Goal: Information Seeking & Learning: Learn about a topic

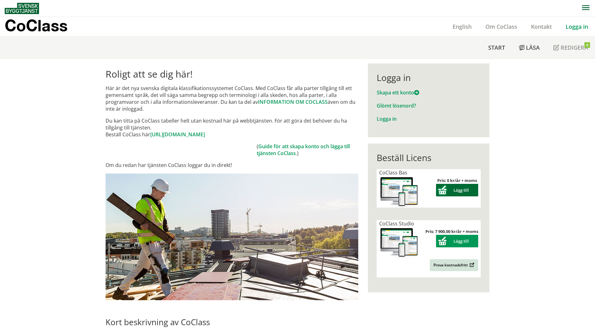
click at [450, 192] on button "Lägg till" at bounding box center [457, 190] width 42 height 13
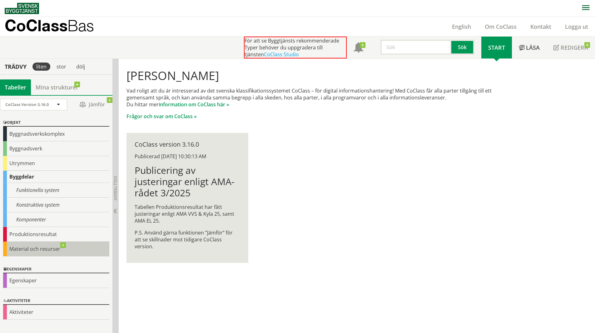
click at [62, 245] on div "Material och resurser" at bounding box center [56, 249] width 106 height 15
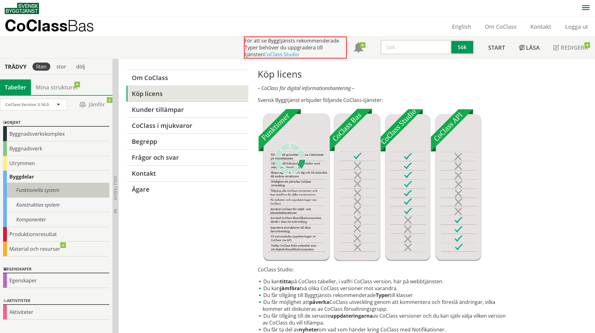
click at [46, 193] on div "Funktionella system" at bounding box center [56, 190] width 106 height 15
click at [44, 192] on div "Funktionella system" at bounding box center [56, 190] width 106 height 15
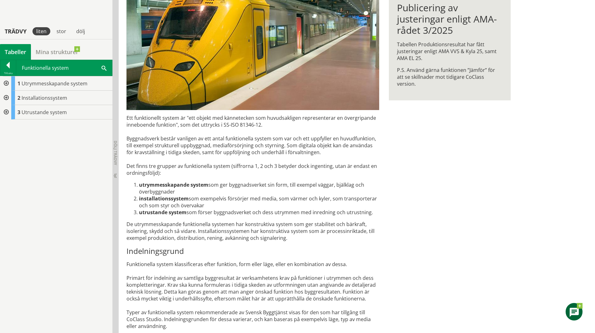
scroll to position [104, 0]
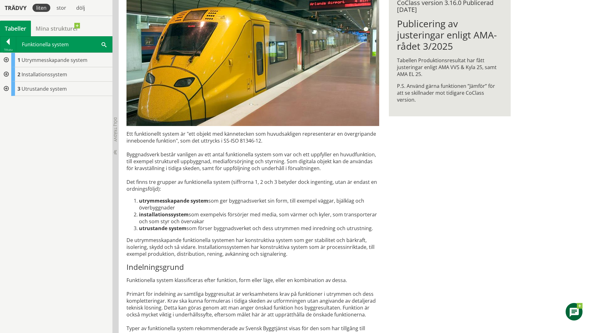
click at [9, 74] on div at bounding box center [5, 74] width 11 height 14
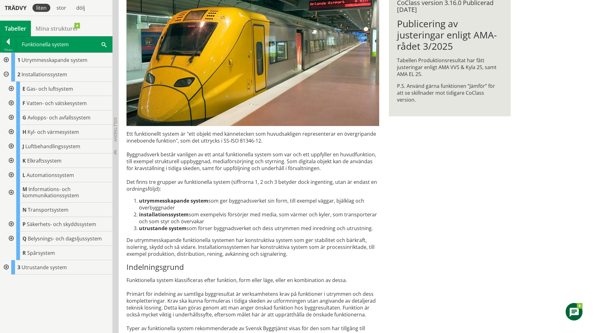
click at [12, 146] on div at bounding box center [10, 146] width 11 height 14
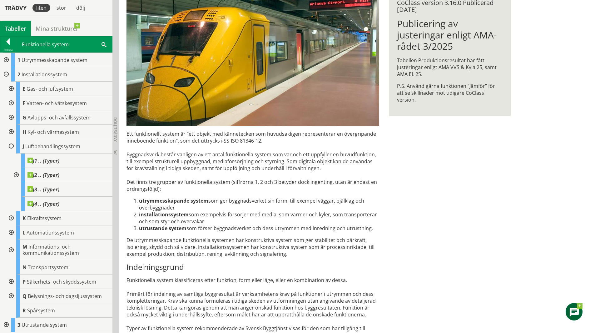
click at [12, 146] on div at bounding box center [10, 146] width 11 height 14
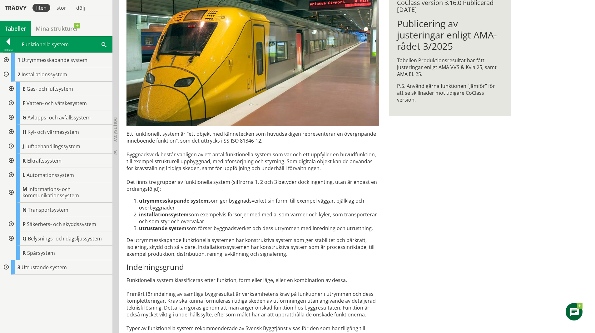
click at [4, 267] on div at bounding box center [5, 267] width 11 height 14
click at [5, 267] on div at bounding box center [5, 267] width 11 height 14
click at [7, 73] on div at bounding box center [5, 74] width 11 height 14
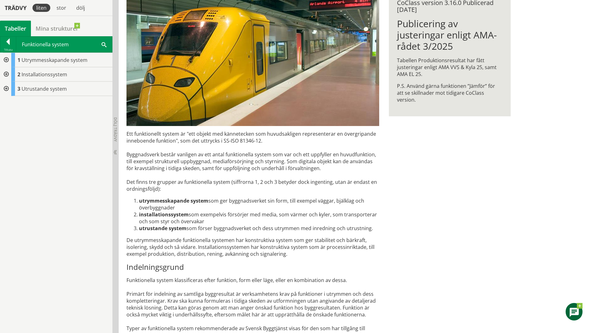
click at [5, 88] on div at bounding box center [5, 89] width 11 height 14
click at [7, 58] on div at bounding box center [5, 60] width 11 height 14
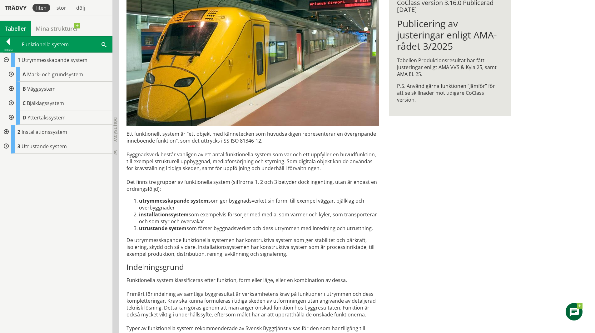
click at [7, 58] on div at bounding box center [5, 60] width 11 height 14
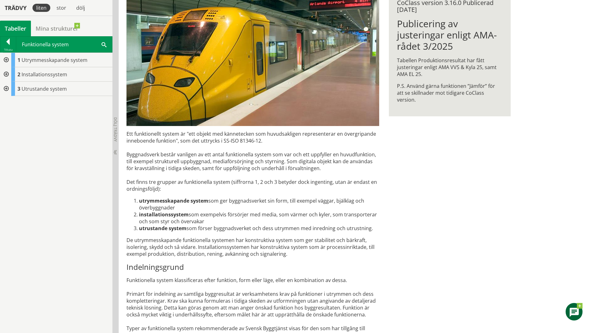
click at [7, 73] on div at bounding box center [5, 74] width 11 height 14
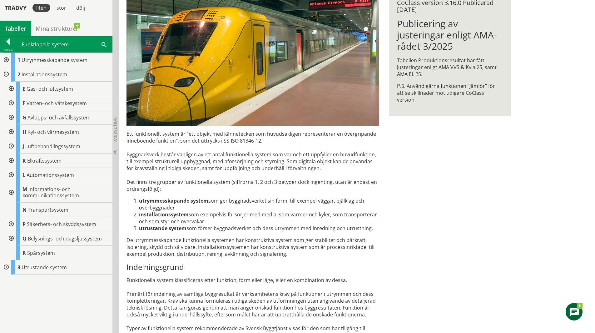
click at [208, 235] on div "Ett funktionellt system är "ett objekt med kännetecken som huvudsakligen repres…" at bounding box center [253, 274] width 253 height 288
click at [51, 147] on span "Luftbehandlingssystem" at bounding box center [52, 146] width 55 height 7
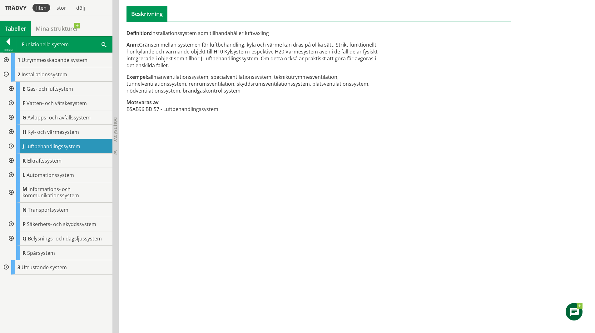
click at [21, 284] on div "1 Utrymmesskapande system A Mark- och grundsystem B Väggsystem C Bjälklagssyste…" at bounding box center [56, 193] width 113 height 280
click at [7, 60] on div at bounding box center [5, 60] width 11 height 14
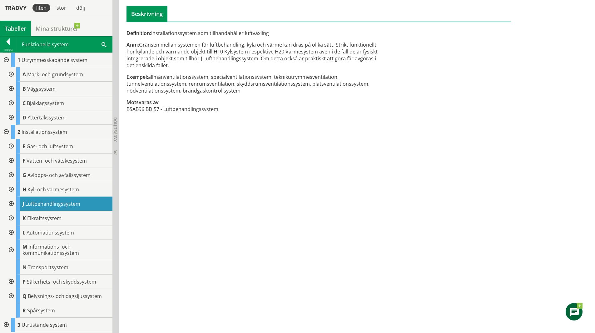
click at [7, 60] on div at bounding box center [5, 60] width 11 height 14
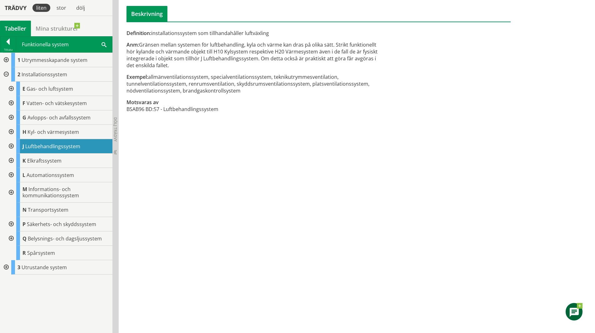
click at [6, 268] on div at bounding box center [5, 267] width 11 height 14
click at [13, 238] on div at bounding box center [10, 238] width 11 height 14
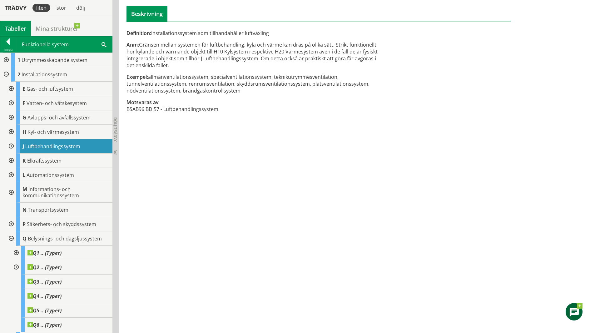
click at [12, 238] on div at bounding box center [10, 238] width 11 height 14
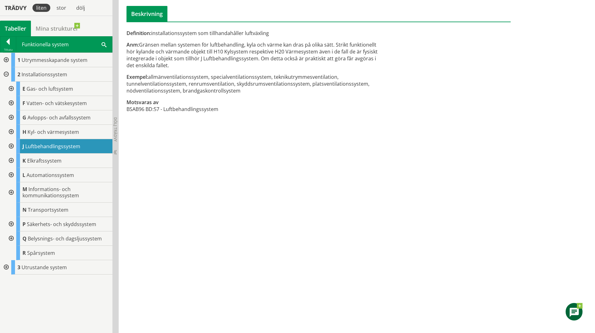
click at [12, 145] on div at bounding box center [10, 146] width 11 height 14
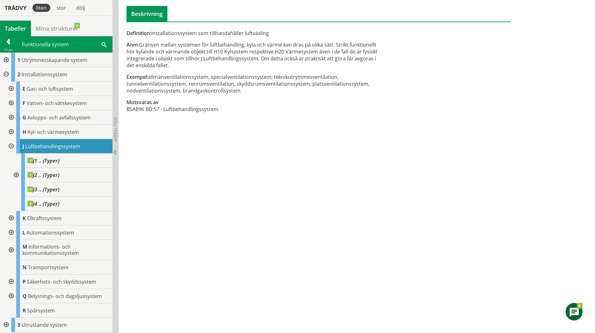
click at [15, 174] on div at bounding box center [15, 175] width 11 height 14
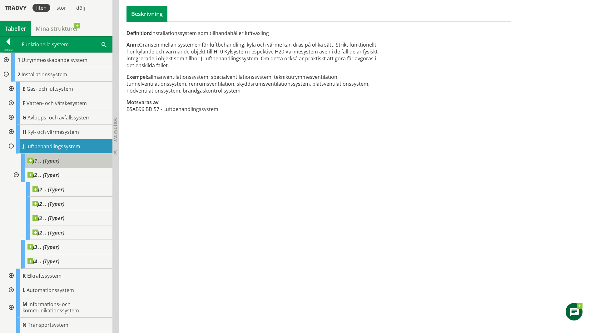
click at [47, 162] on span "J1 .. (Typer)" at bounding box center [44, 161] width 32 height 6
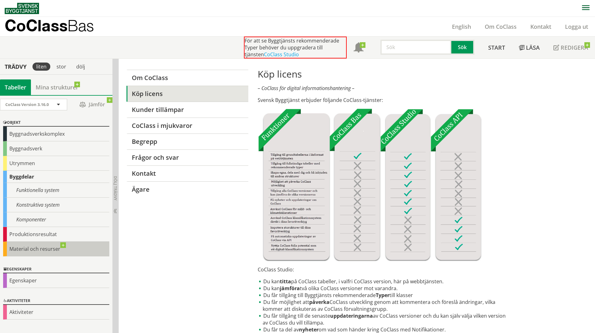
click at [39, 248] on div "Material och resurser" at bounding box center [56, 249] width 106 height 15
click at [180, 243] on div "Om CoClass Köp licens Kunder tillämpar CoClass i mjukvaror [PERSON_NAME] Frågor…" at bounding box center [319, 321] width 400 height 524
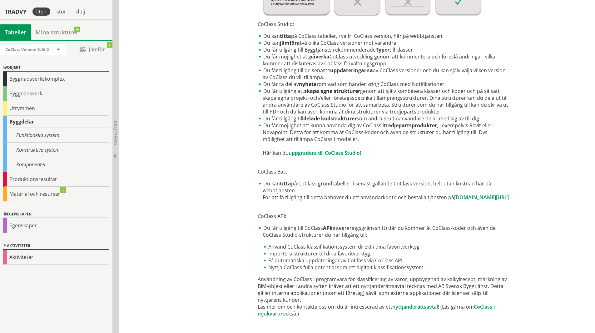
scroll to position [250, 0]
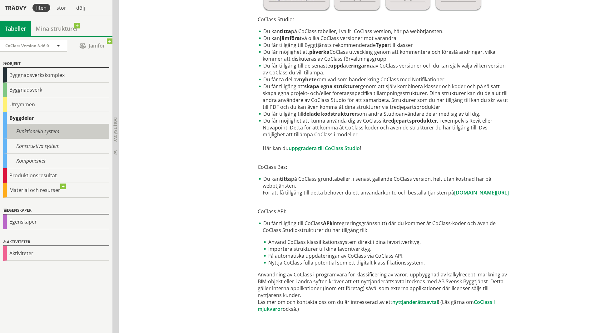
click at [33, 134] on div "Funktionella system" at bounding box center [56, 131] width 106 height 15
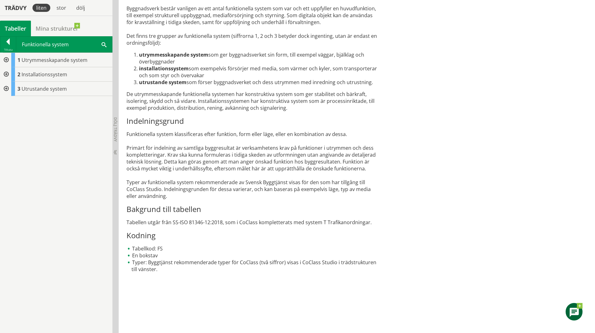
click at [7, 75] on div at bounding box center [5, 74] width 11 height 14
